Goal: Task Accomplishment & Management: Manage account settings

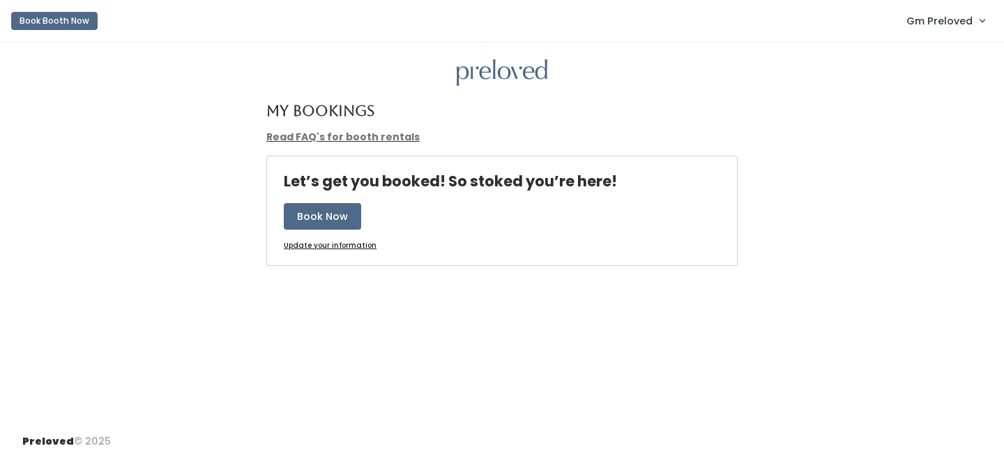
click at [915, 15] on span "Gm Preloved" at bounding box center [940, 20] width 66 height 15
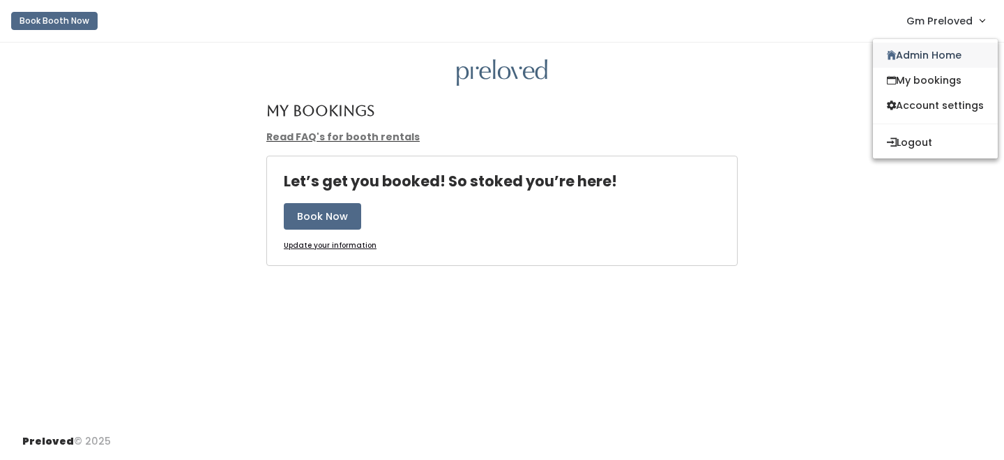
click at [907, 45] on link "Admin Home" at bounding box center [935, 55] width 125 height 25
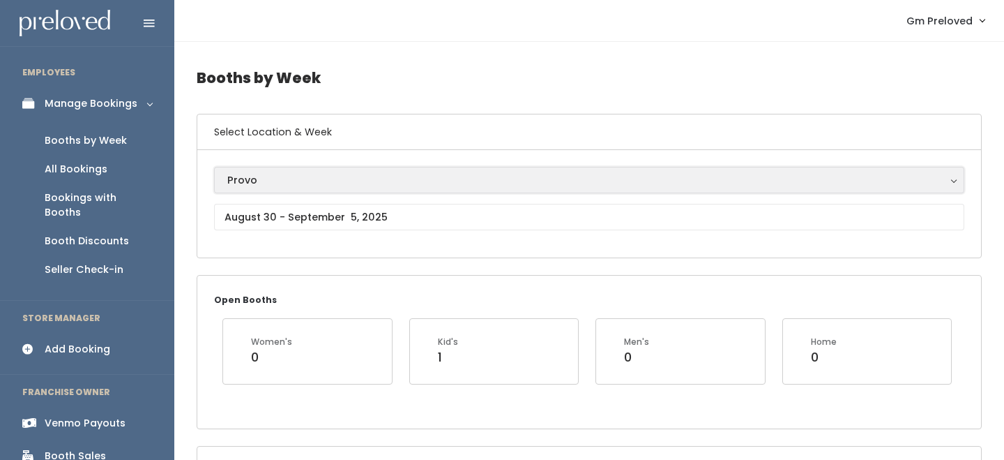
click at [290, 181] on div "Provo" at bounding box center [589, 179] width 724 height 15
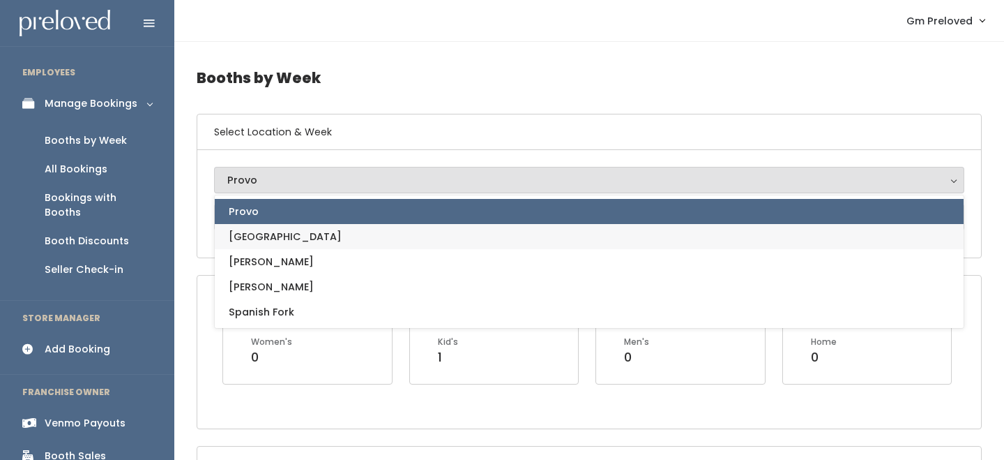
click at [274, 241] on link "[GEOGRAPHIC_DATA]" at bounding box center [589, 236] width 749 height 25
select select "5"
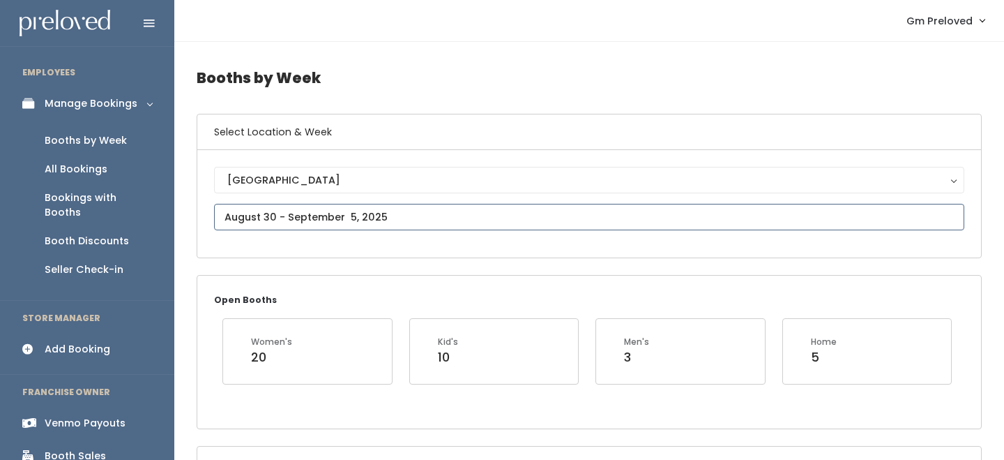
click at [285, 213] on input "text" at bounding box center [589, 217] width 751 height 27
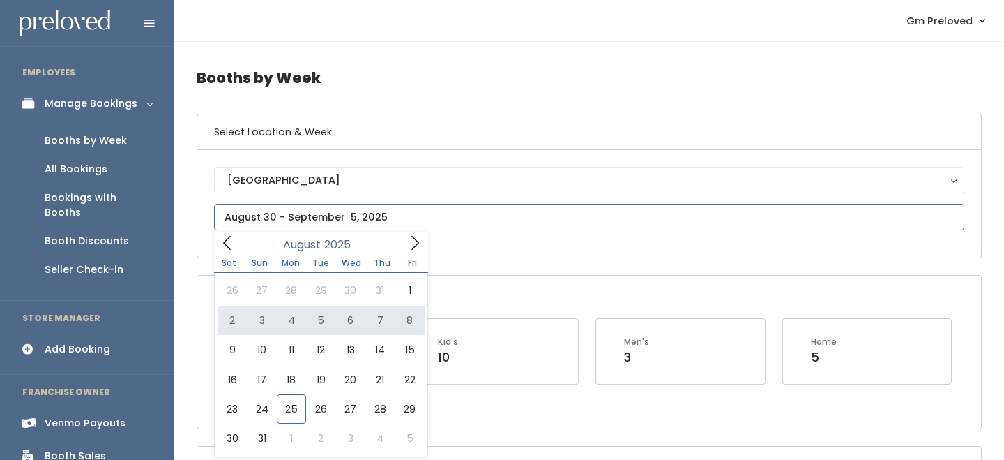
type input "August 2 to August 8"
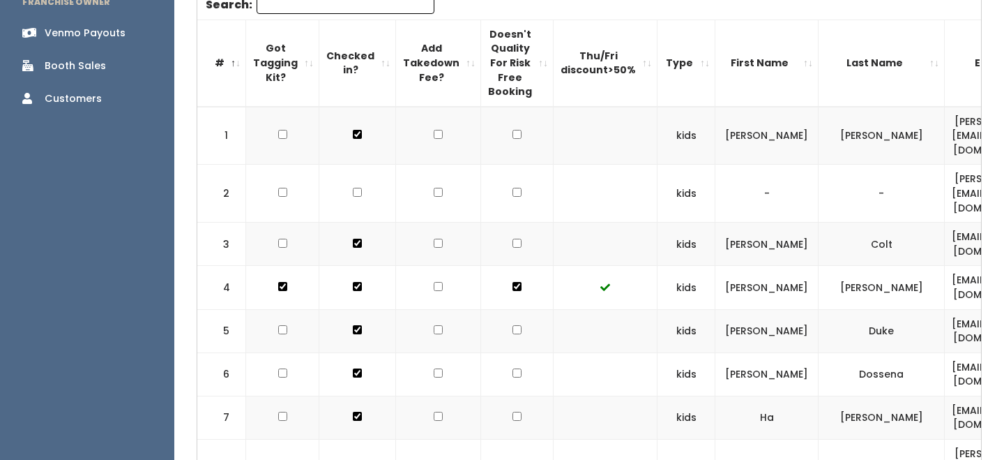
scroll to position [361, 0]
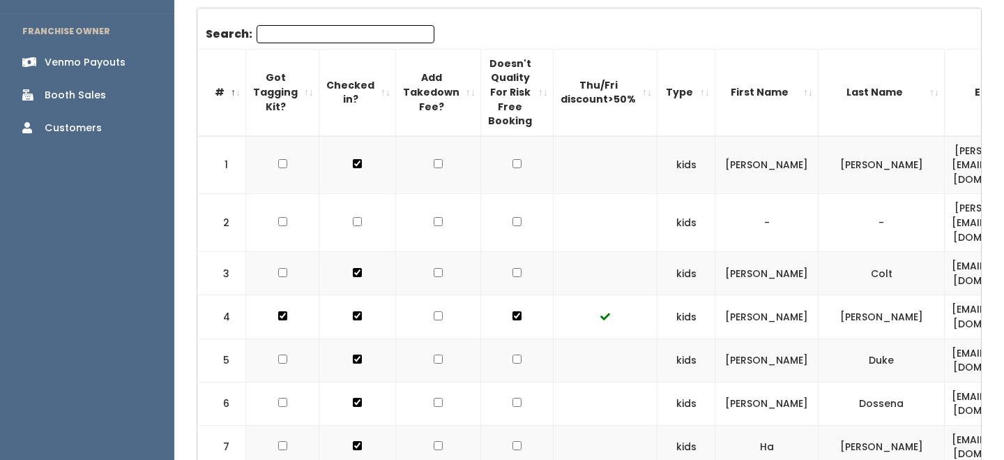
click at [89, 55] on div "Venmo Payouts" at bounding box center [85, 62] width 81 height 15
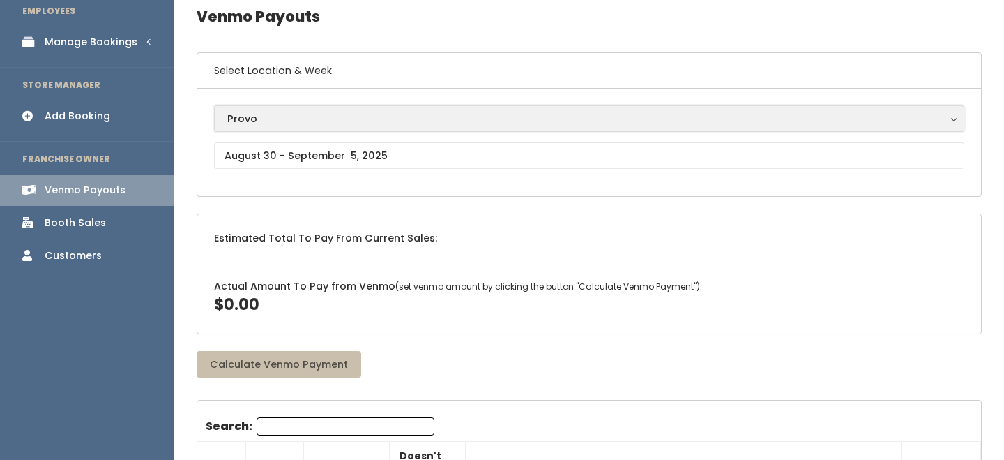
click at [265, 112] on div "Provo" at bounding box center [589, 118] width 724 height 15
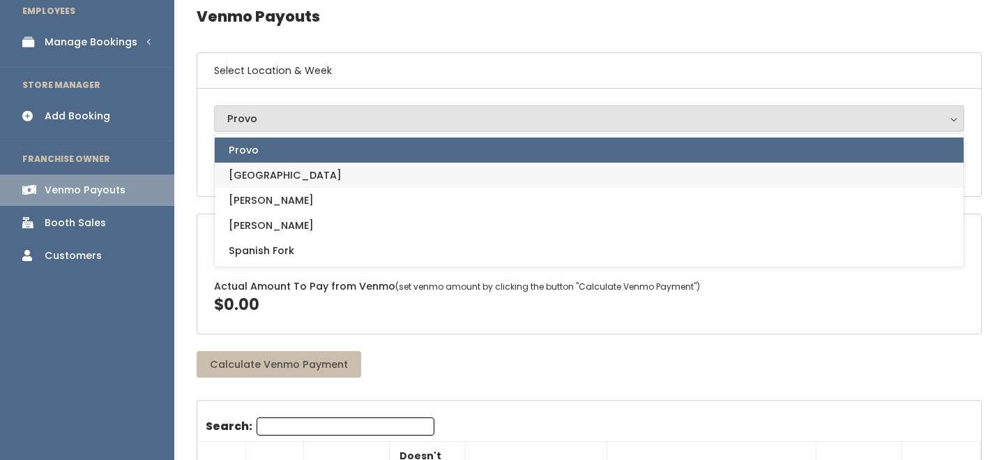
click at [255, 169] on span "[GEOGRAPHIC_DATA]" at bounding box center [285, 174] width 113 height 15
select select "5"
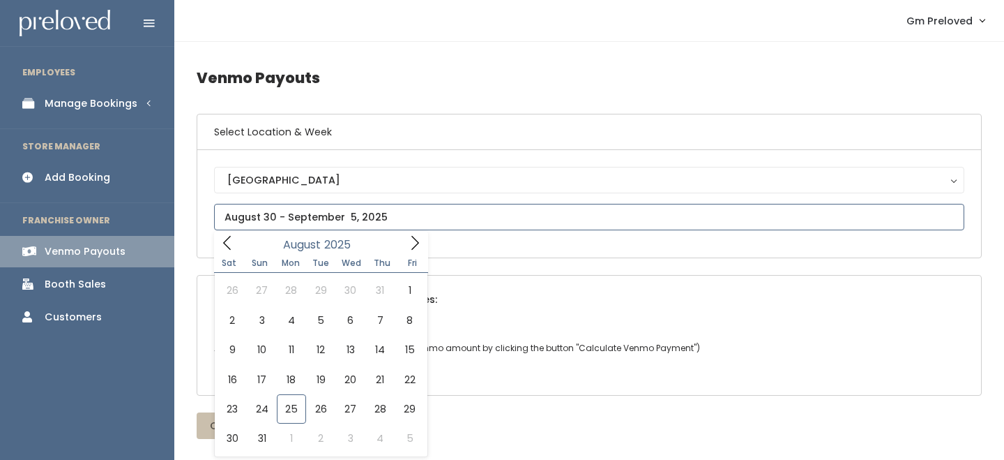
click at [257, 213] on input "text" at bounding box center [589, 217] width 751 height 27
type input "August 2 to August 8"
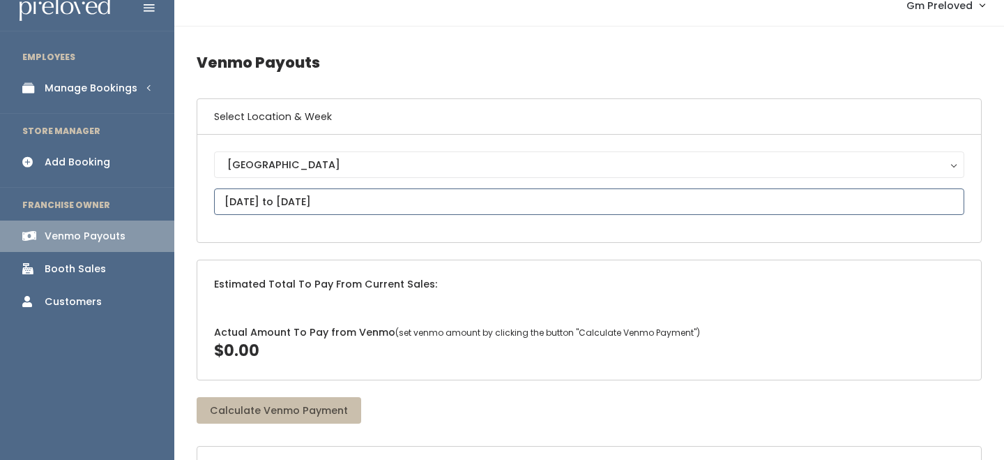
scroll to position [59, 0]
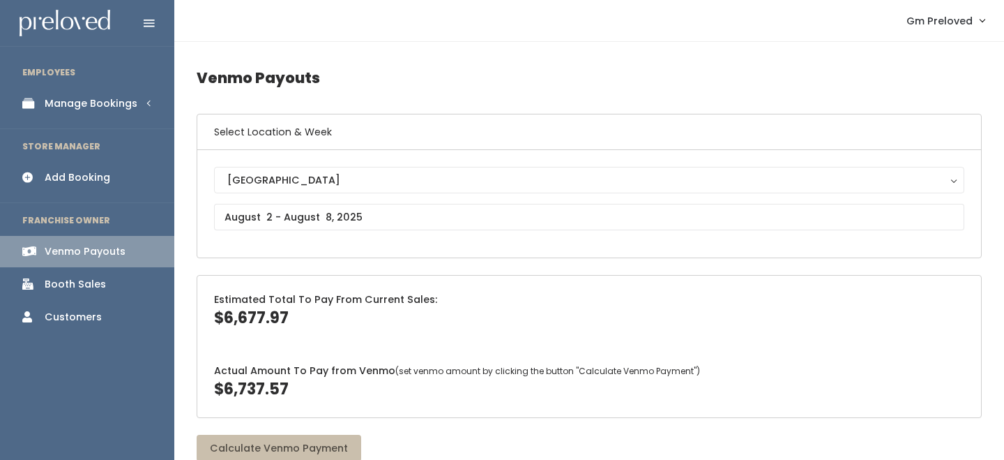
click at [96, 117] on link "Manage Bookings" at bounding box center [87, 103] width 174 height 31
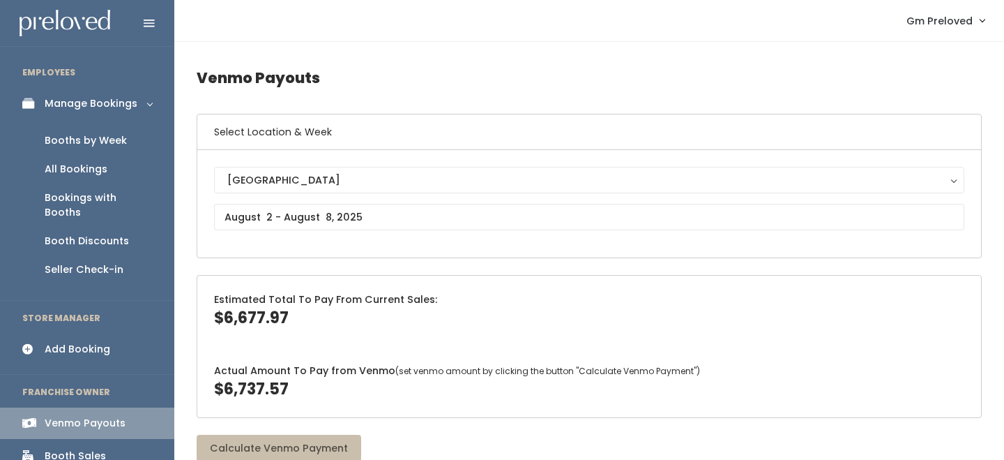
click at [111, 107] on div "Manage Bookings" at bounding box center [91, 103] width 93 height 15
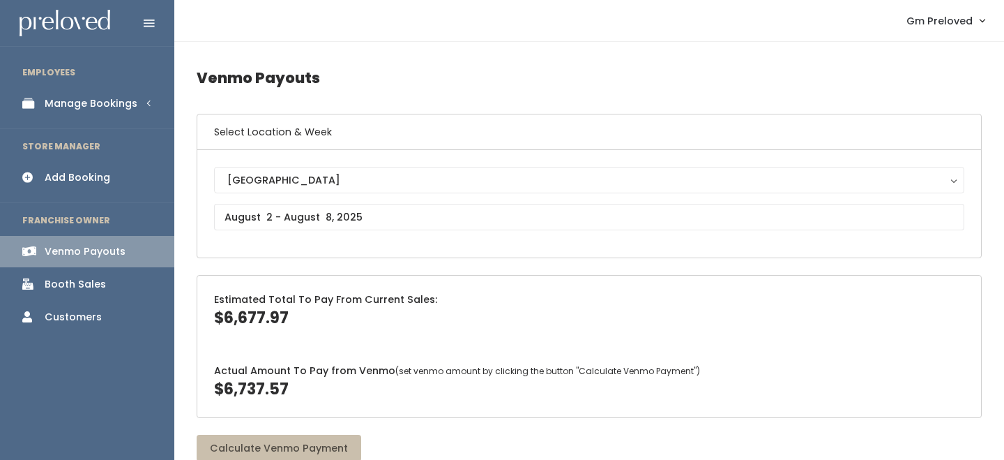
click at [115, 112] on link "Manage Bookings" at bounding box center [87, 103] width 174 height 31
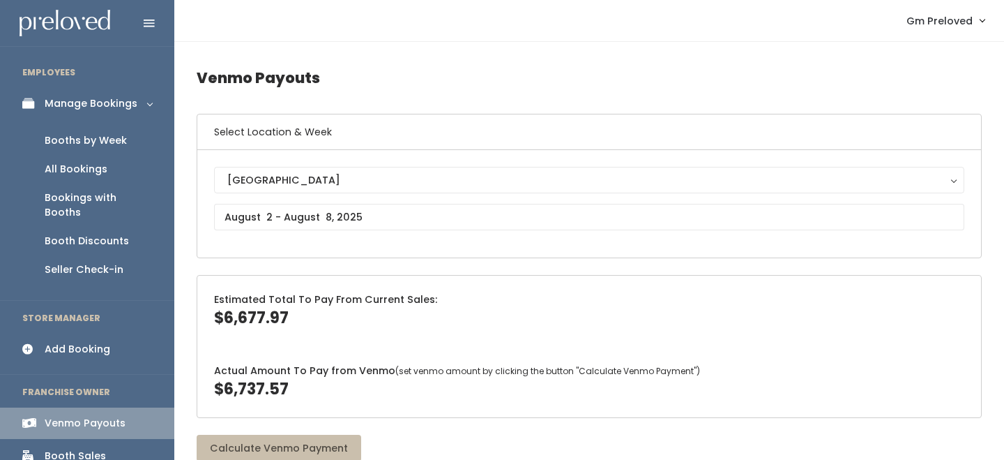
click at [116, 135] on div "Booths by Week" at bounding box center [86, 140] width 82 height 15
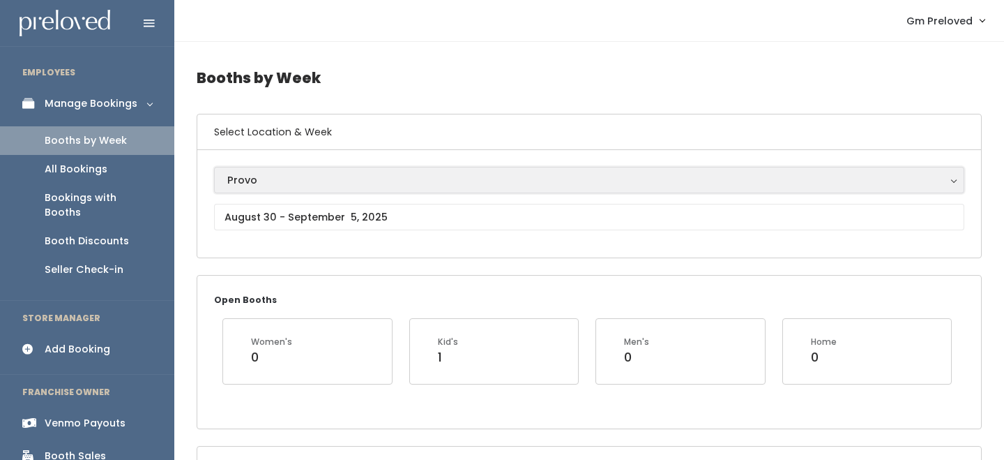
click at [298, 177] on div "Provo" at bounding box center [589, 179] width 724 height 15
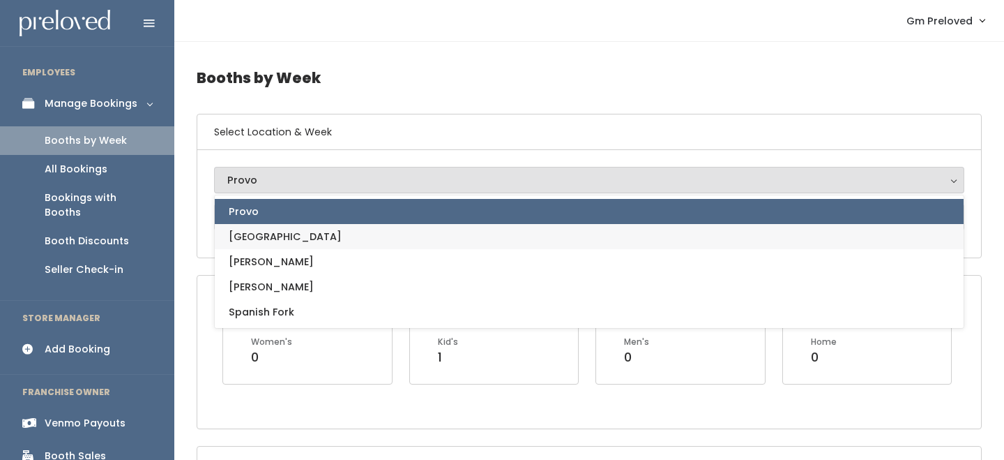
click at [297, 233] on link "[GEOGRAPHIC_DATA]" at bounding box center [589, 236] width 749 height 25
select select "5"
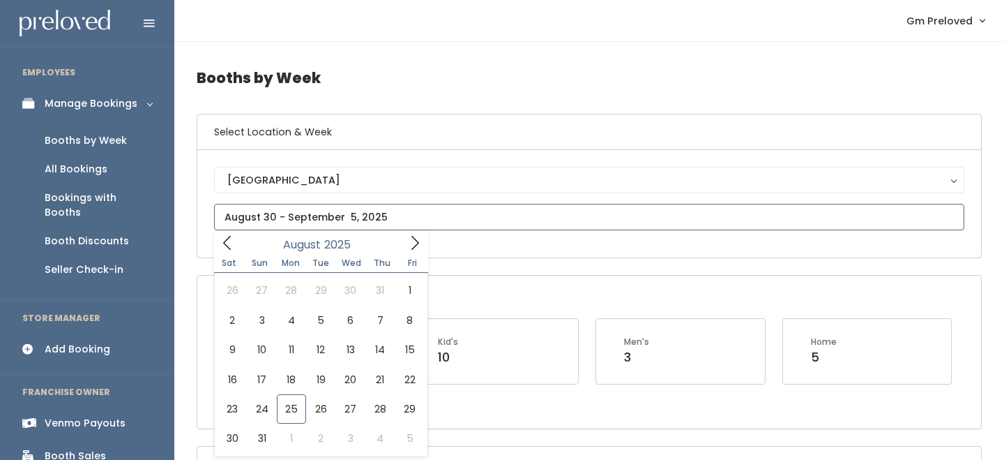
click at [306, 221] on input "text" at bounding box center [589, 217] width 751 height 27
type input "August 2 to August 8"
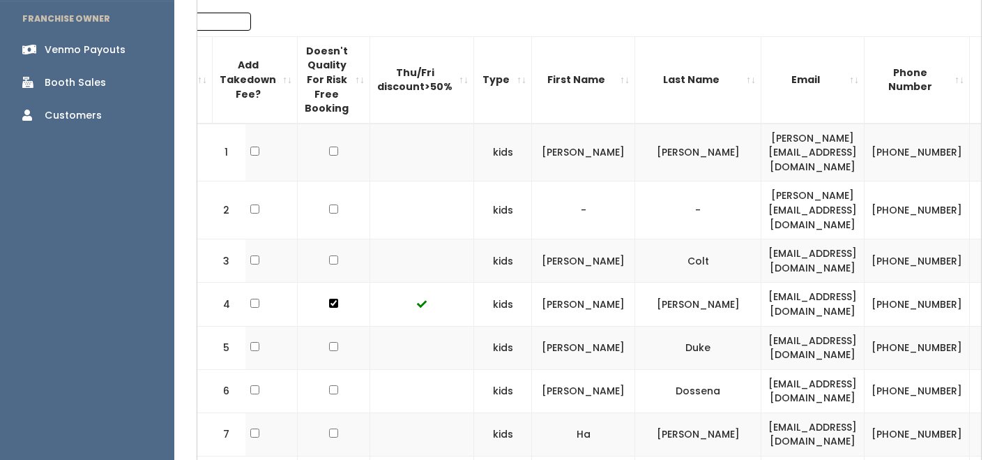
scroll to position [0, 340]
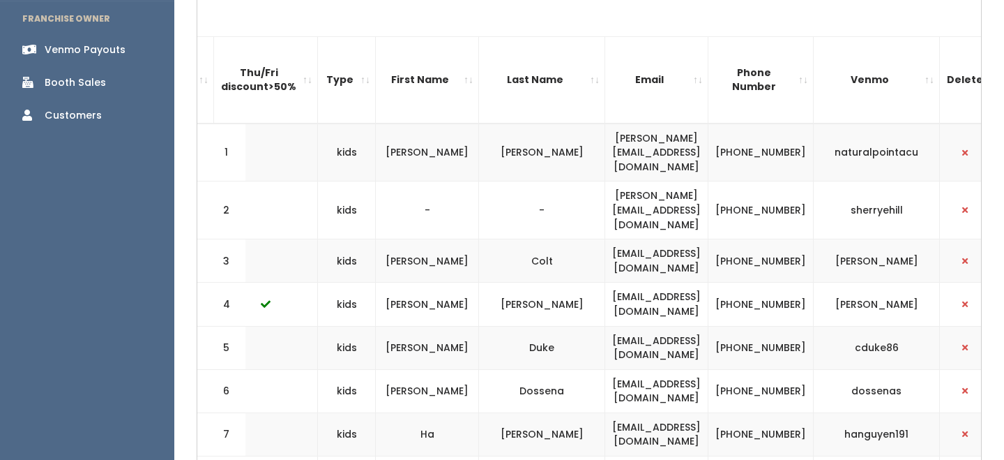
click at [873, 412] on td "hanguyen191" at bounding box center [877, 433] width 126 height 43
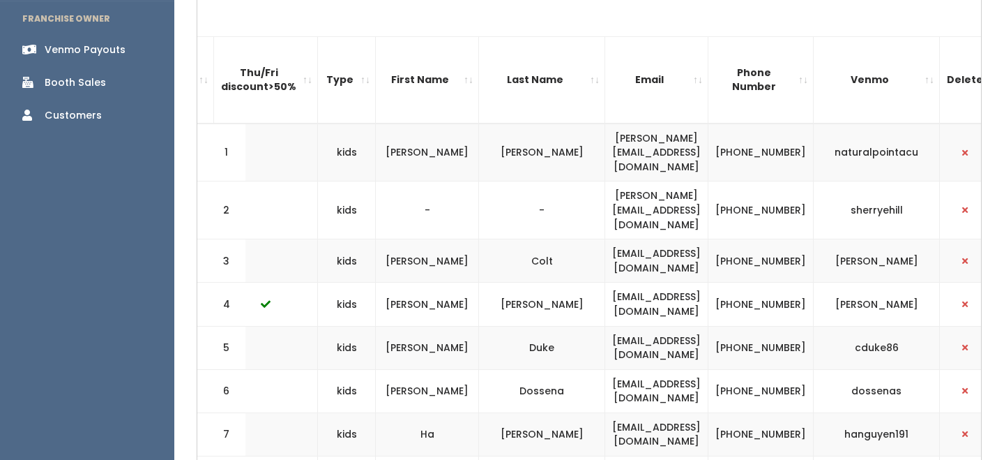
copy td "goodpro"
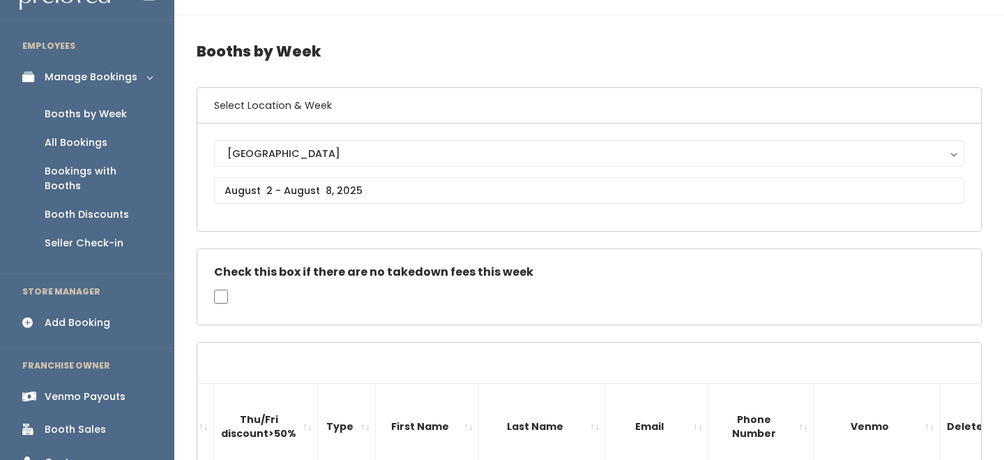
scroll to position [0, 0]
